Goal: Information Seeking & Learning: Learn about a topic

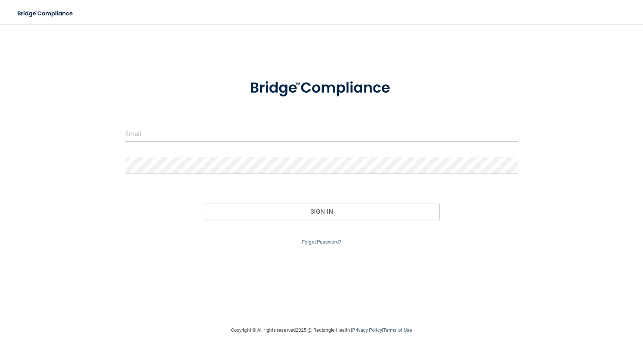
click at [166, 134] on input "email" at bounding box center [321, 134] width 392 height 17
type input "[EMAIL_ADDRESS][DOMAIN_NAME]"
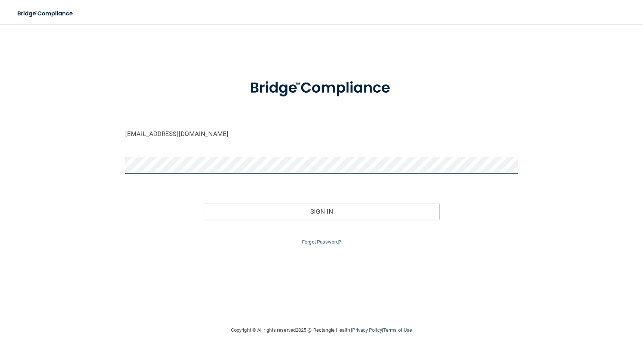
click at [204, 203] on button "Sign In" at bounding box center [321, 211] width 235 height 16
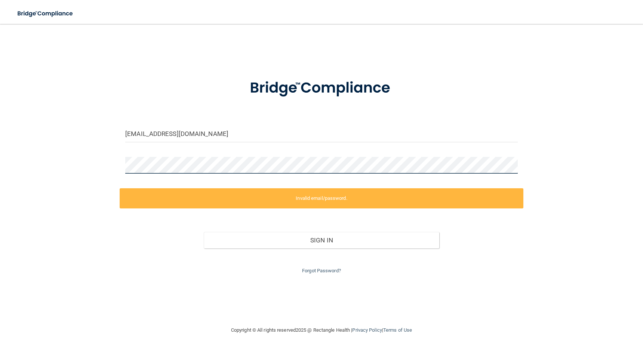
click at [49, 164] on div "tbushman@rectanglehealth.com Invalid email/password. You don't have permission …" at bounding box center [321, 174] width 613 height 287
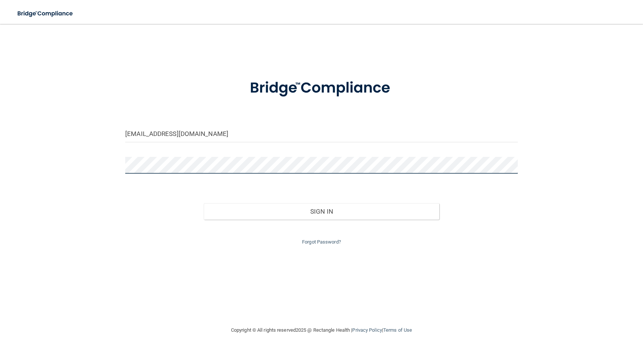
click at [204, 203] on button "Sign In" at bounding box center [321, 211] width 235 height 16
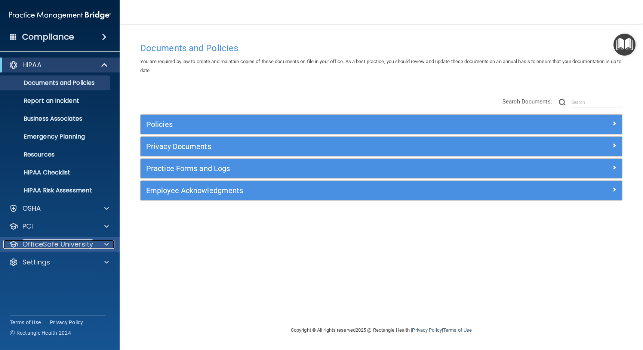
click at [77, 243] on p "OfficeSafe University" at bounding box center [57, 244] width 71 height 9
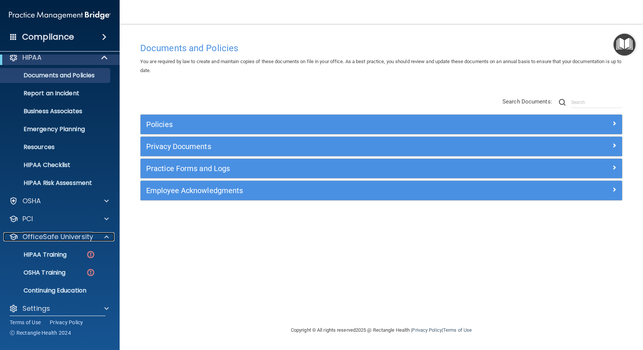
scroll to position [14, 0]
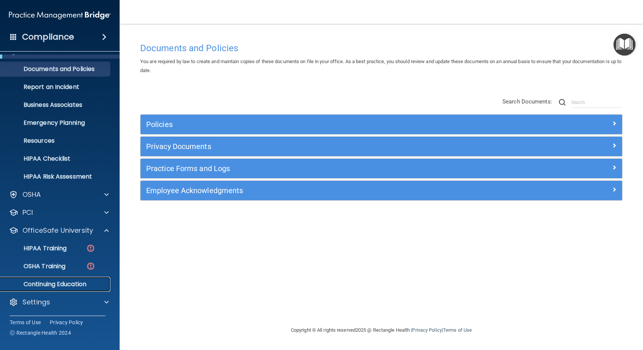
click at [64, 284] on p "Continuing Education" at bounding box center [56, 284] width 102 height 7
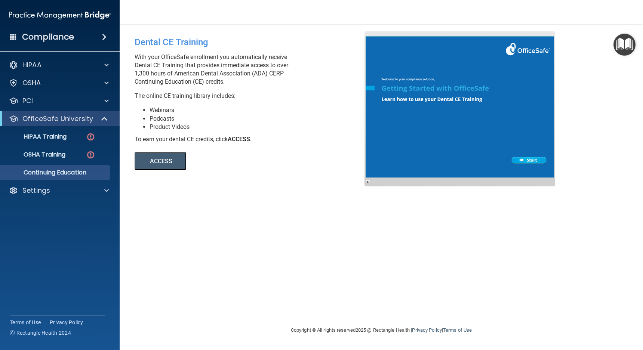
click at [176, 164] on button "ACCESS" at bounding box center [160, 161] width 52 height 18
click at [163, 161] on button "ACCESS" at bounding box center [160, 161] width 52 height 18
click at [173, 163] on button "ACCESS" at bounding box center [160, 161] width 52 height 18
